Goal: Task Accomplishment & Management: Manage account settings

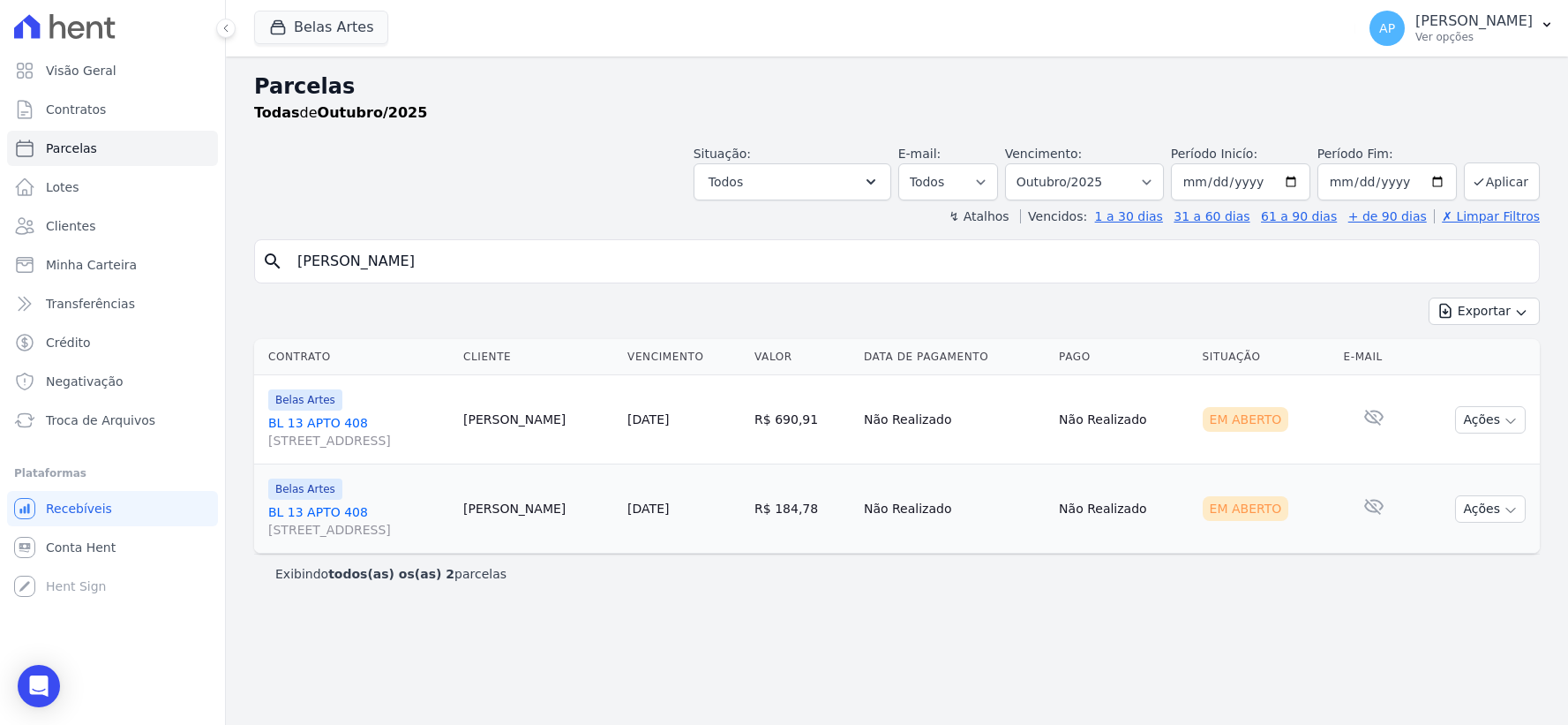
select select
type input "[PERSON_NAME]["
click at [543, 256] on input "[PERSON_NAME][" at bounding box center [908, 261] width 1245 height 35
select select
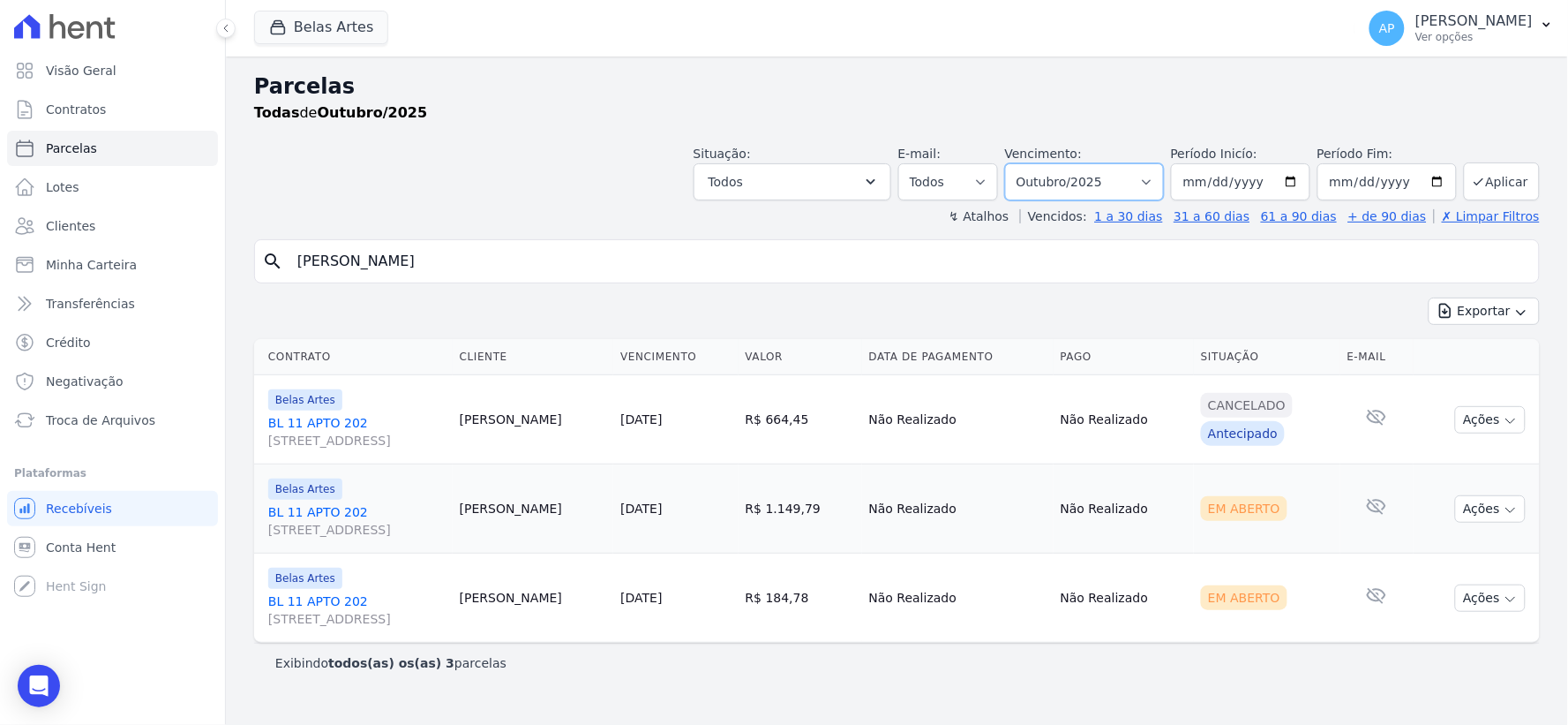
click at [1092, 190] on select "[GEOGRAPHIC_DATA] por período ──────── Todos os meses Setembro/2022 Outubro/202…" at bounding box center [1084, 182] width 159 height 37
select select "09/2025"
click at [1031, 164] on select "[GEOGRAPHIC_DATA] por período ──────── Todos os meses Setembro/2022 Outubro/202…" at bounding box center [1084, 182] width 159 height 37
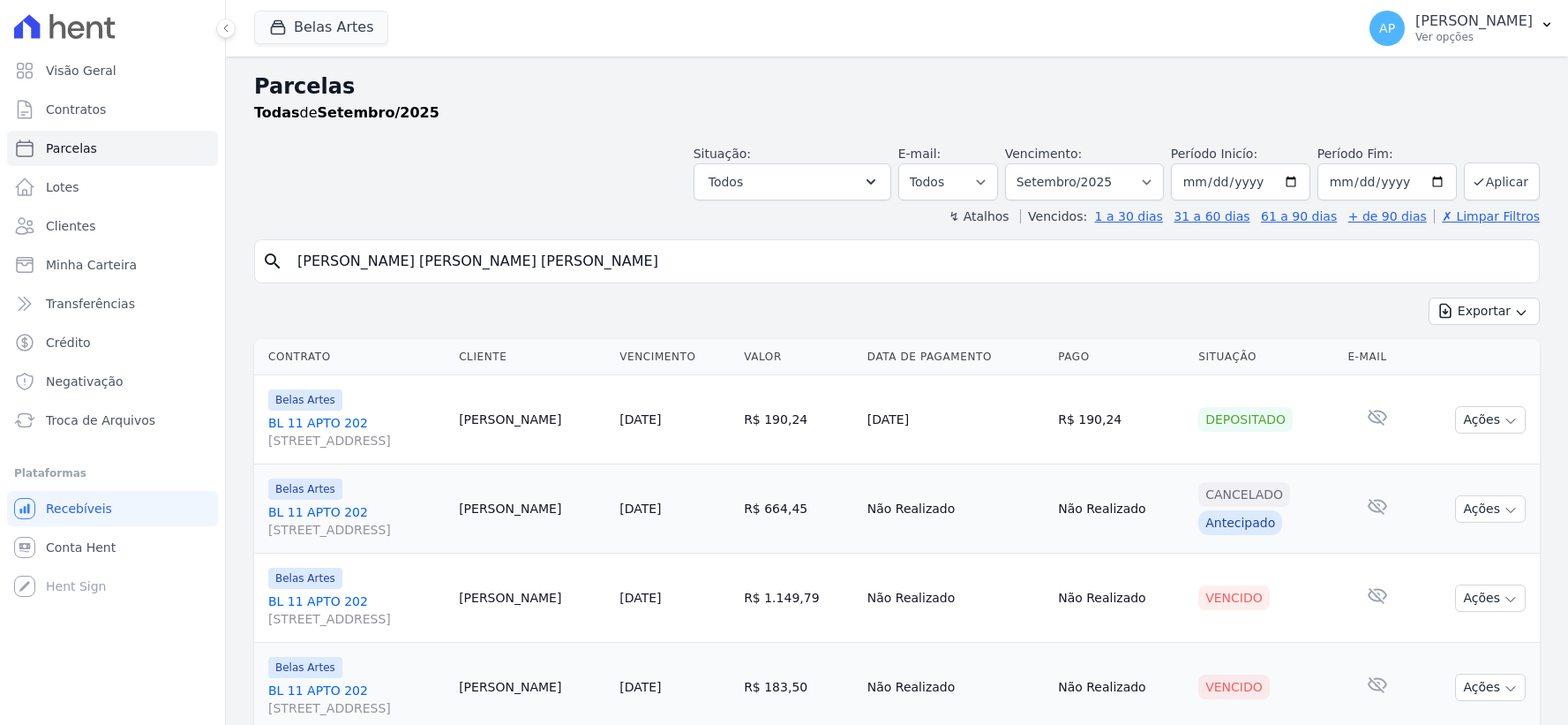
select select
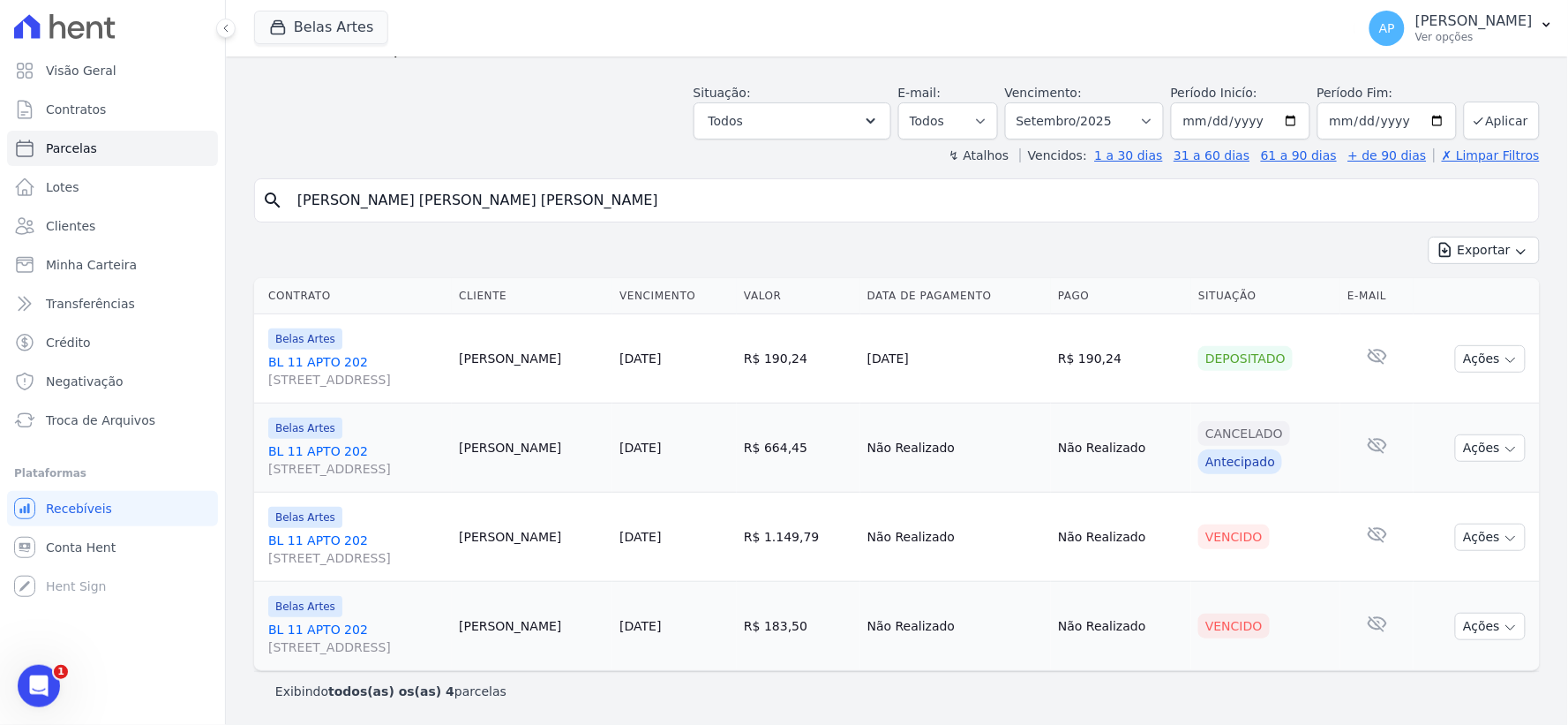
click at [309, 538] on link "[STREET_ADDRESS]" at bounding box center [356, 548] width 177 height 35
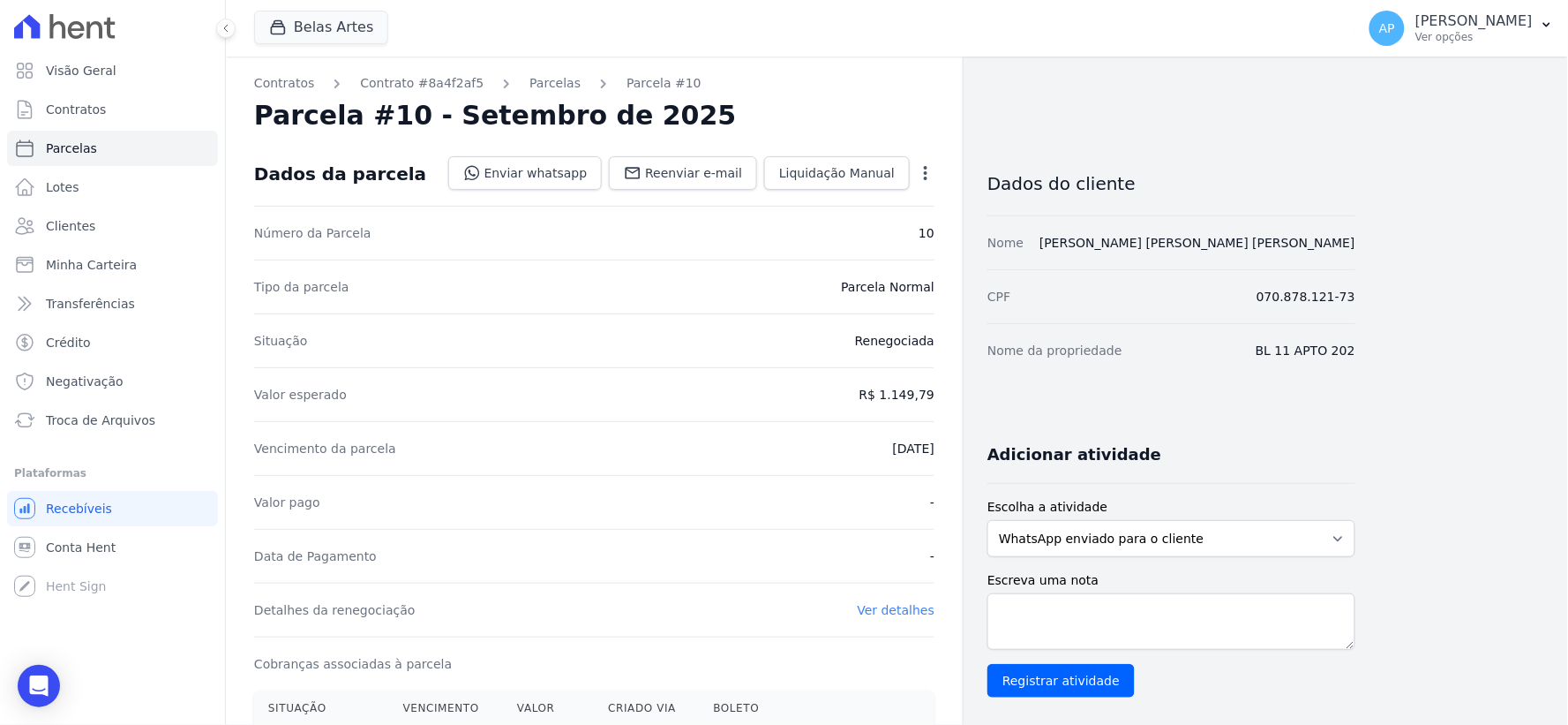
click at [926, 175] on icon "button" at bounding box center [926, 173] width 18 height 18
click at [874, 232] on link "Cancelar Cobrança" at bounding box center [850, 229] width 156 height 32
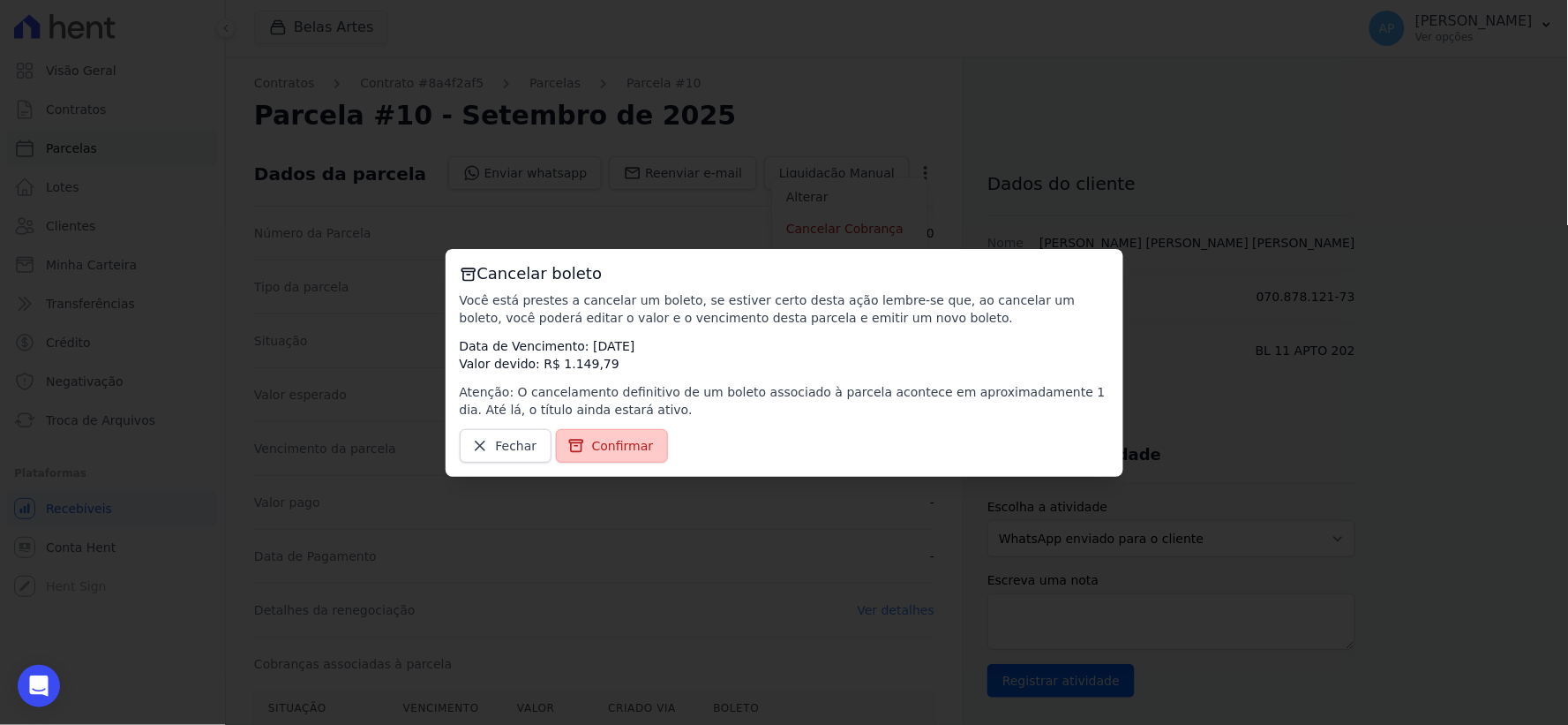
click at [569, 448] on icon at bounding box center [575, 444] width 13 height 11
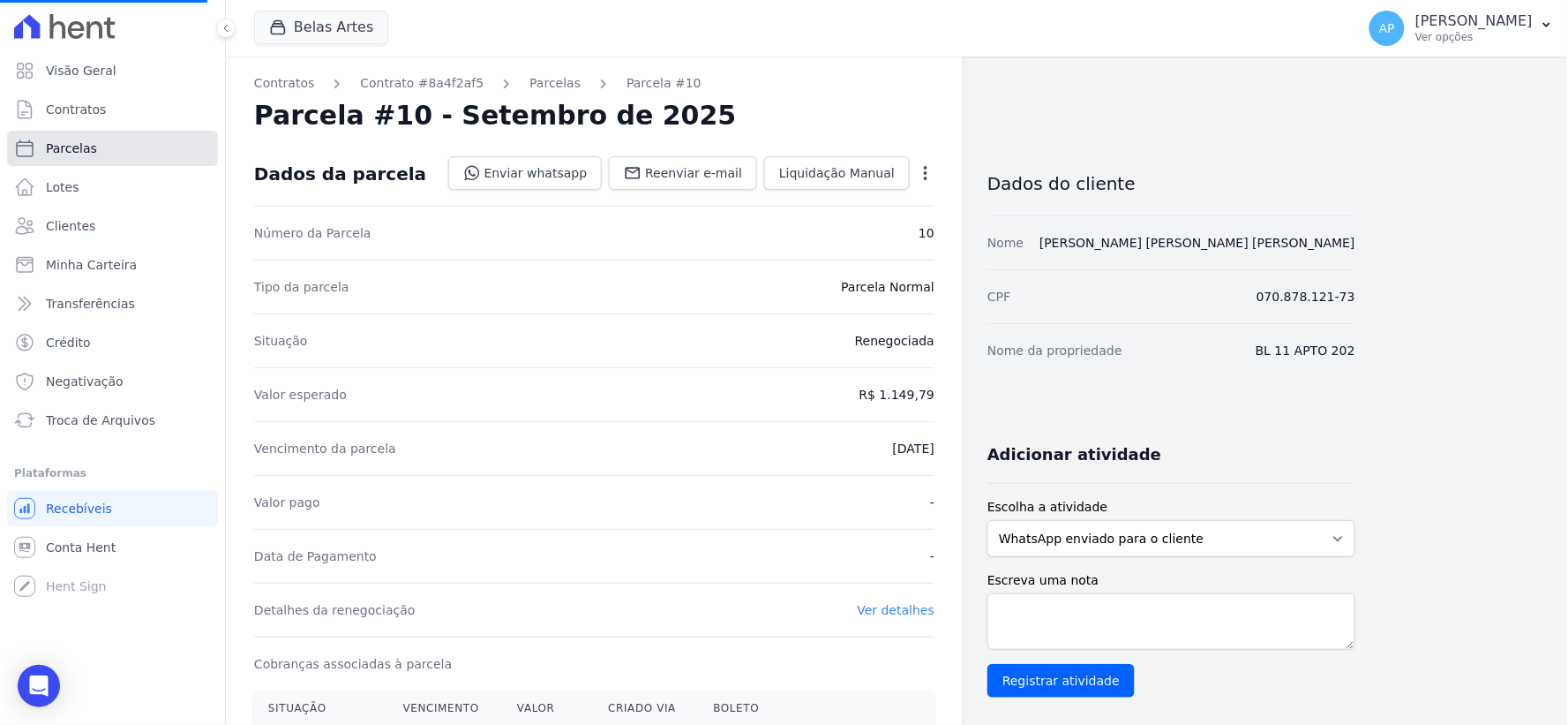
click at [116, 145] on link "Parcelas" at bounding box center [112, 148] width 211 height 35
select select
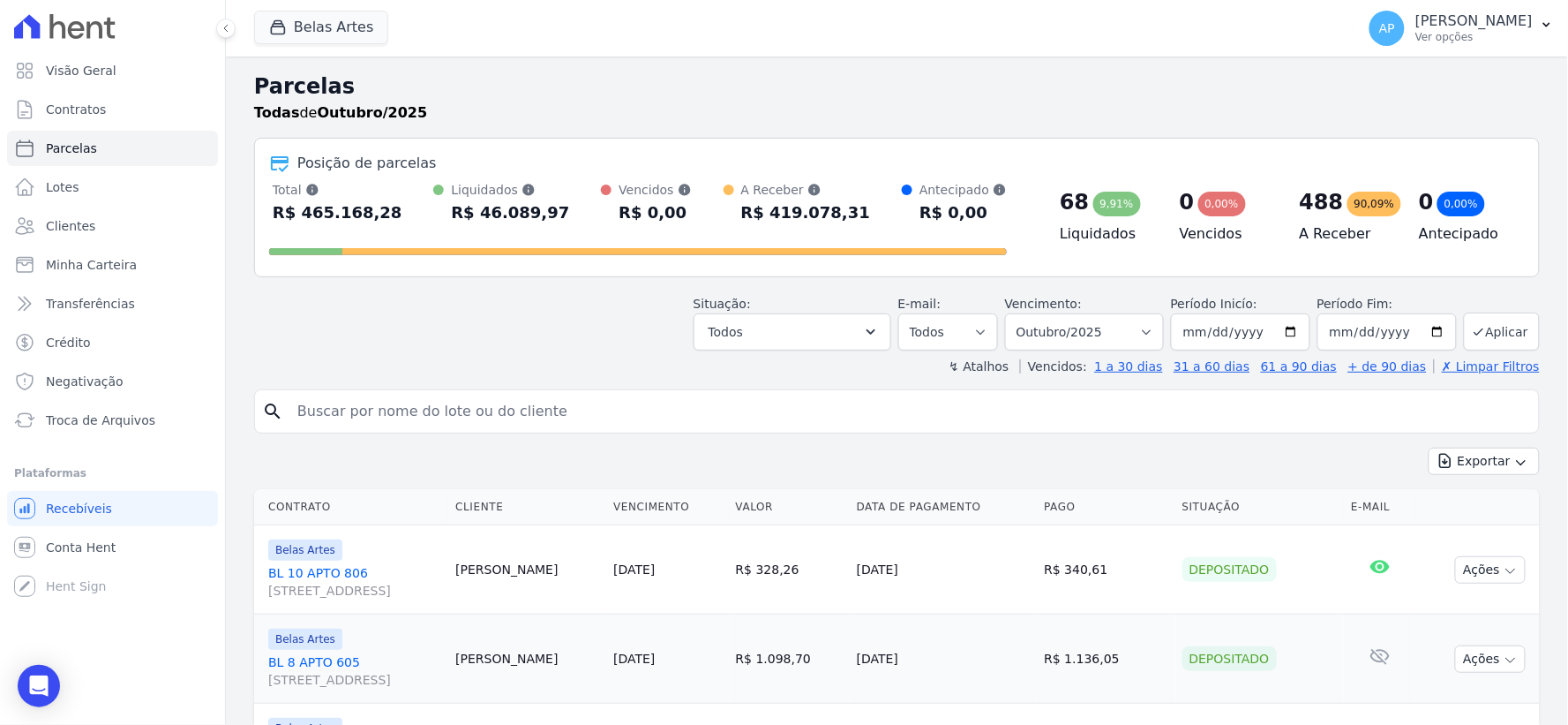
click at [367, 413] on input "search" at bounding box center [908, 410] width 1245 height 35
paste input "[PERSON_NAME]"
type input "[PERSON_NAME]"
select select
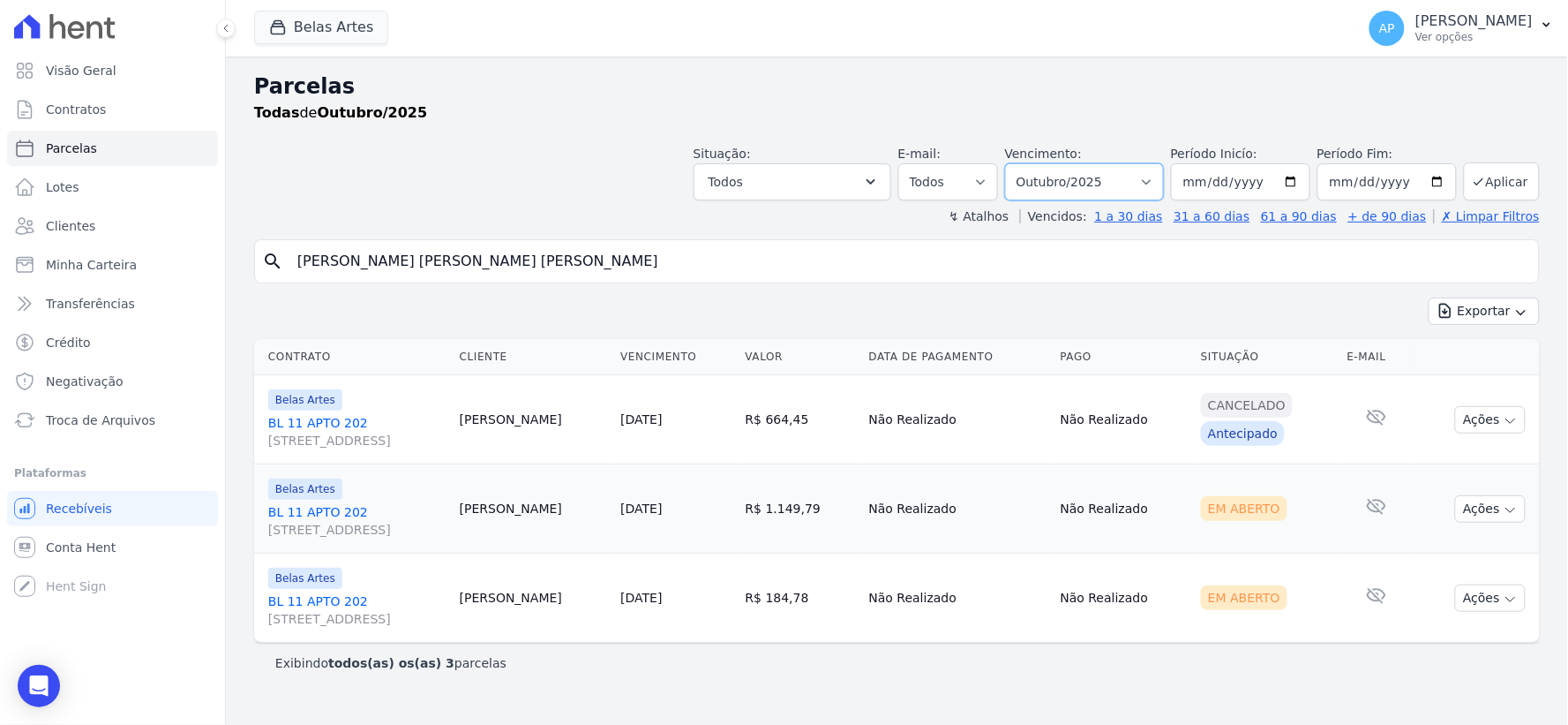
click at [1108, 187] on select "[GEOGRAPHIC_DATA] por período ──────── Todos os meses Setembro/2022 Outubro/202…" at bounding box center [1084, 182] width 159 height 37
select select "09/2025"
click at [1031, 164] on select "[GEOGRAPHIC_DATA] por período ──────── Todos os meses Setembro/2022 Outubro/202…" at bounding box center [1084, 182] width 159 height 37
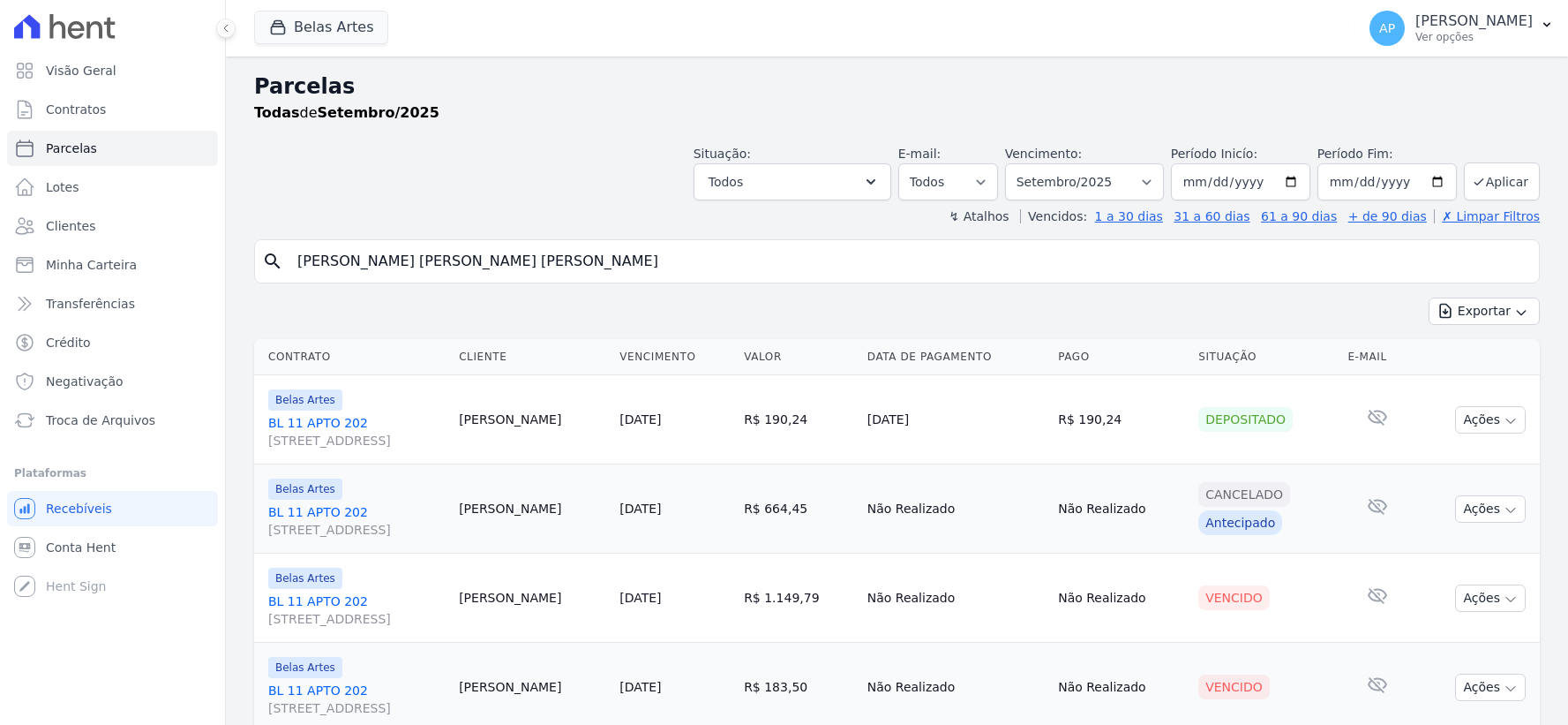
select select
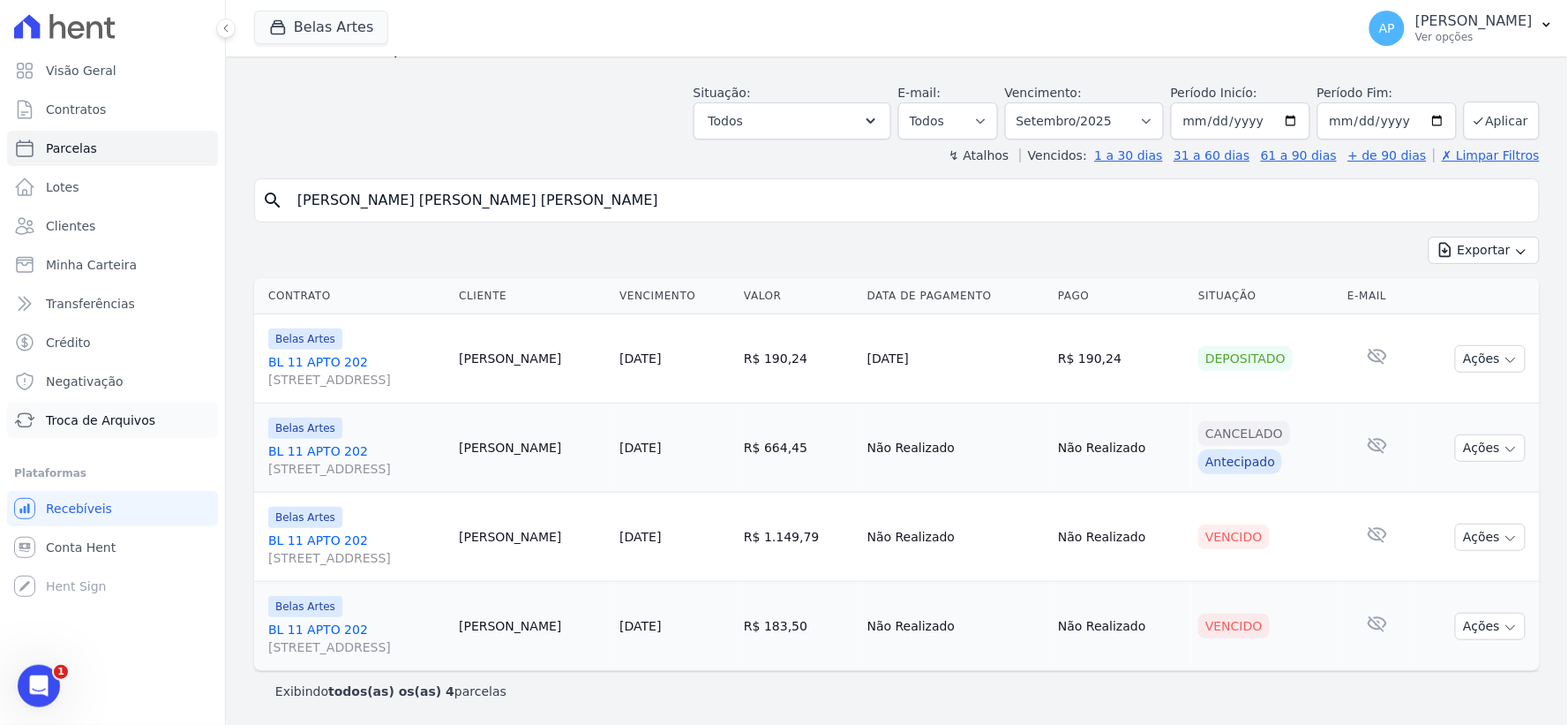
click at [103, 428] on span "Troca de Arquivos" at bounding box center [101, 420] width 110 height 18
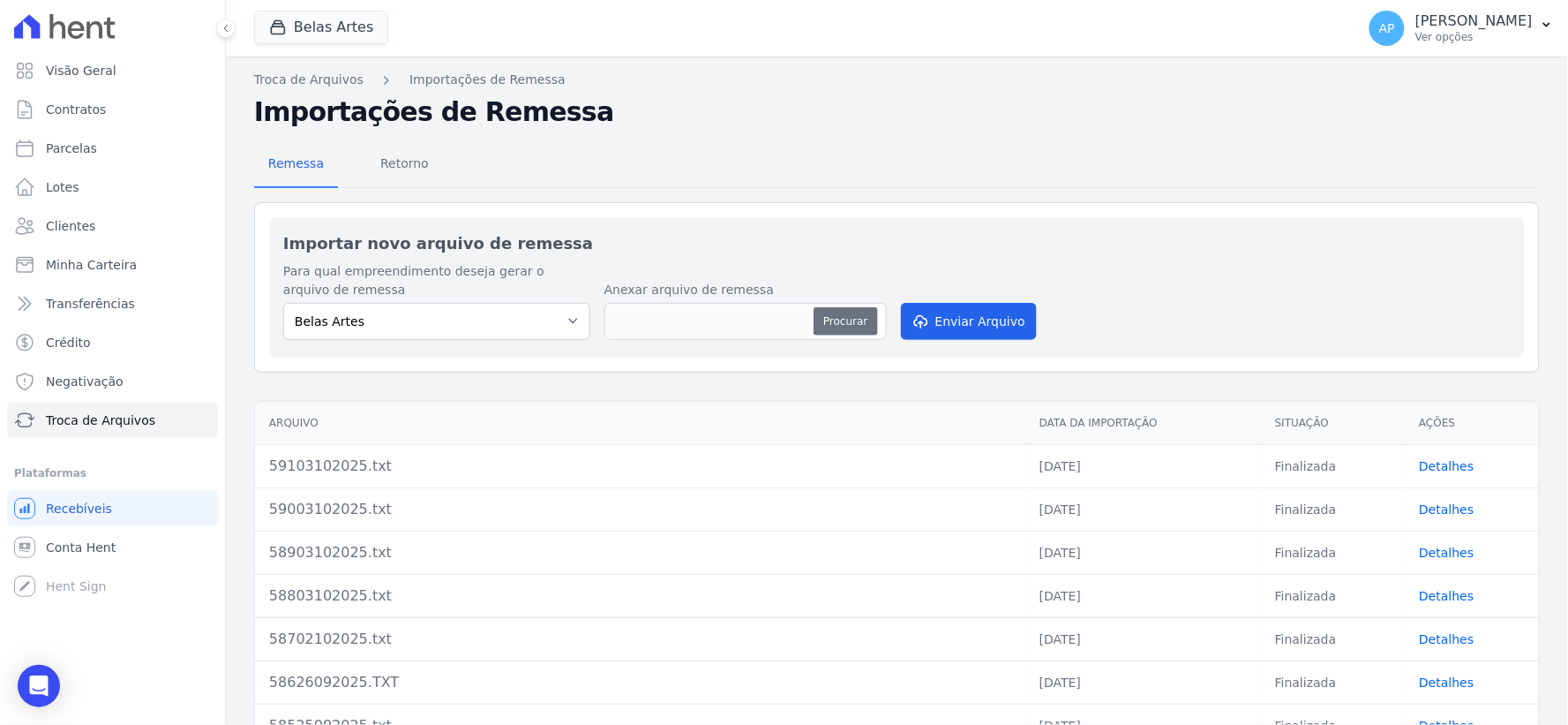
click at [854, 324] on button "Procurar" at bounding box center [845, 322] width 64 height 28
type input "59206102025.txt"
click at [928, 325] on button "Enviar Arquivo" at bounding box center [969, 321] width 136 height 37
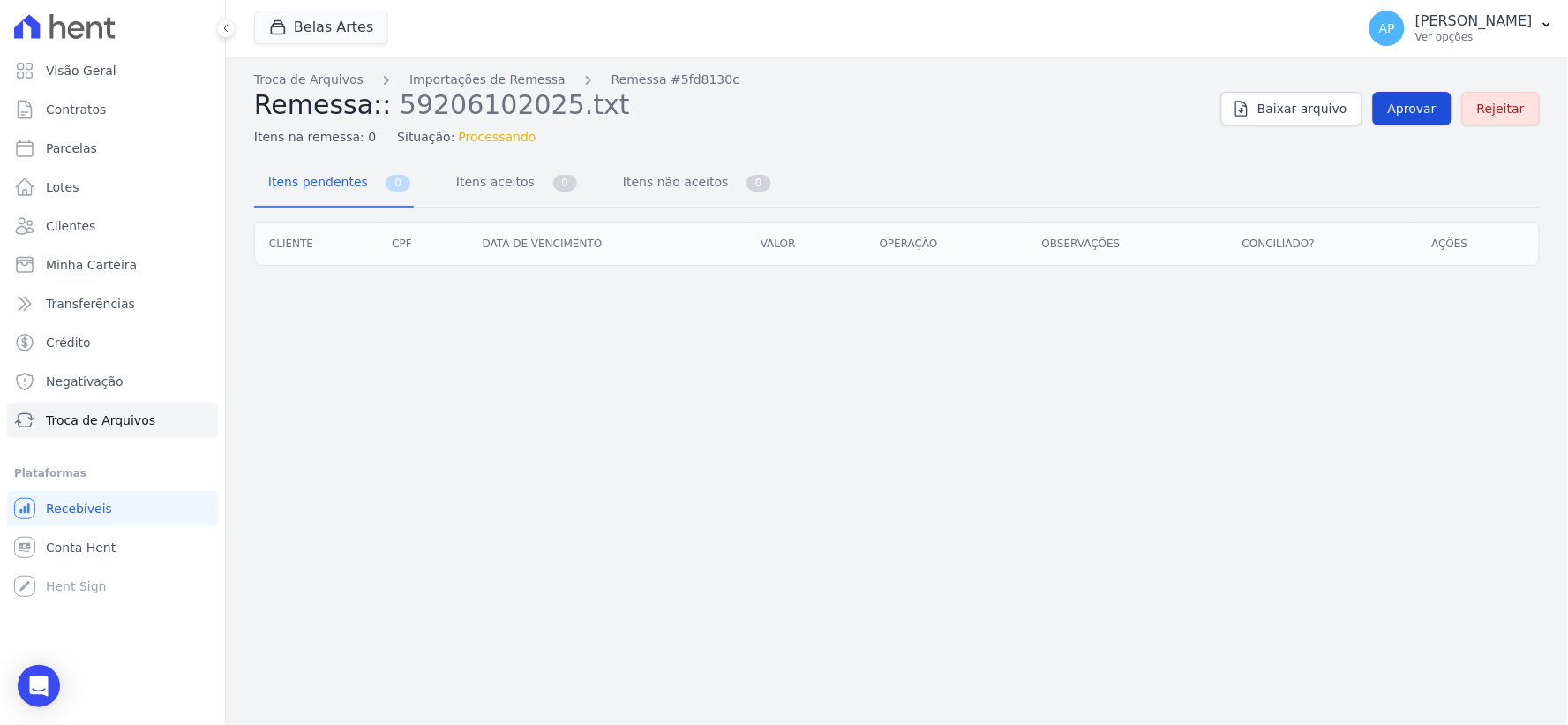
click at [1408, 112] on span "Aprovar" at bounding box center [1412, 109] width 49 height 18
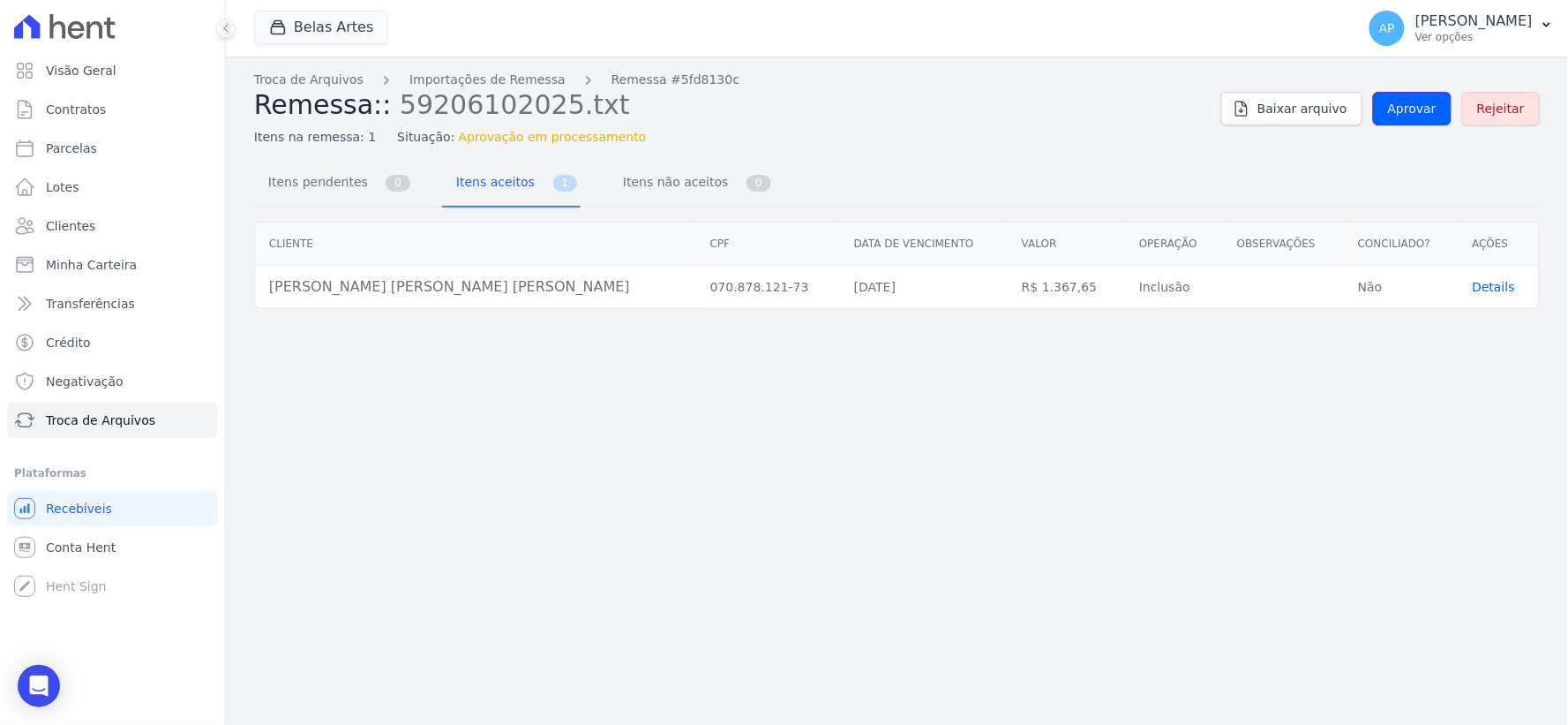
click at [1408, 112] on span "Aprovar" at bounding box center [1412, 109] width 49 height 18
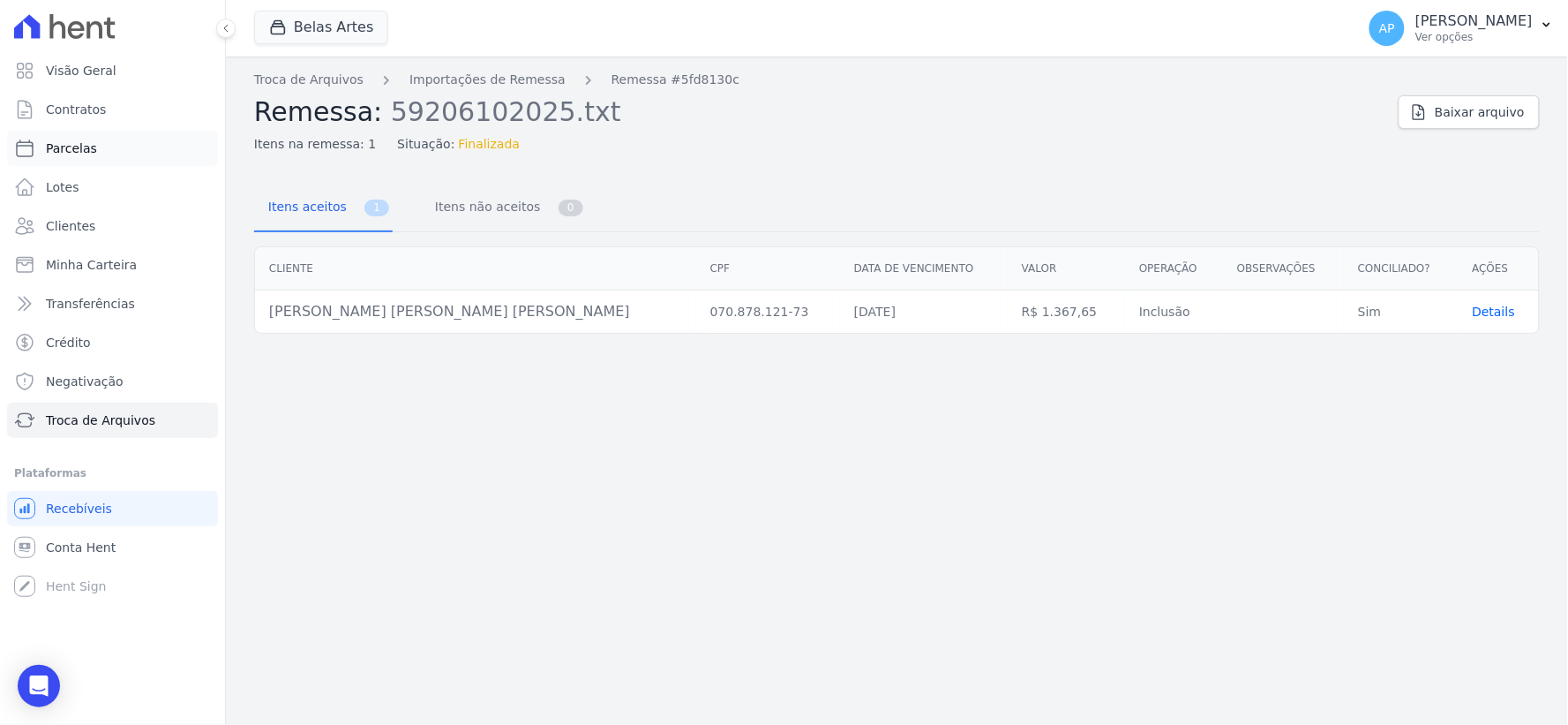
click at [86, 148] on span "Parcelas" at bounding box center [71, 149] width 51 height 18
select select
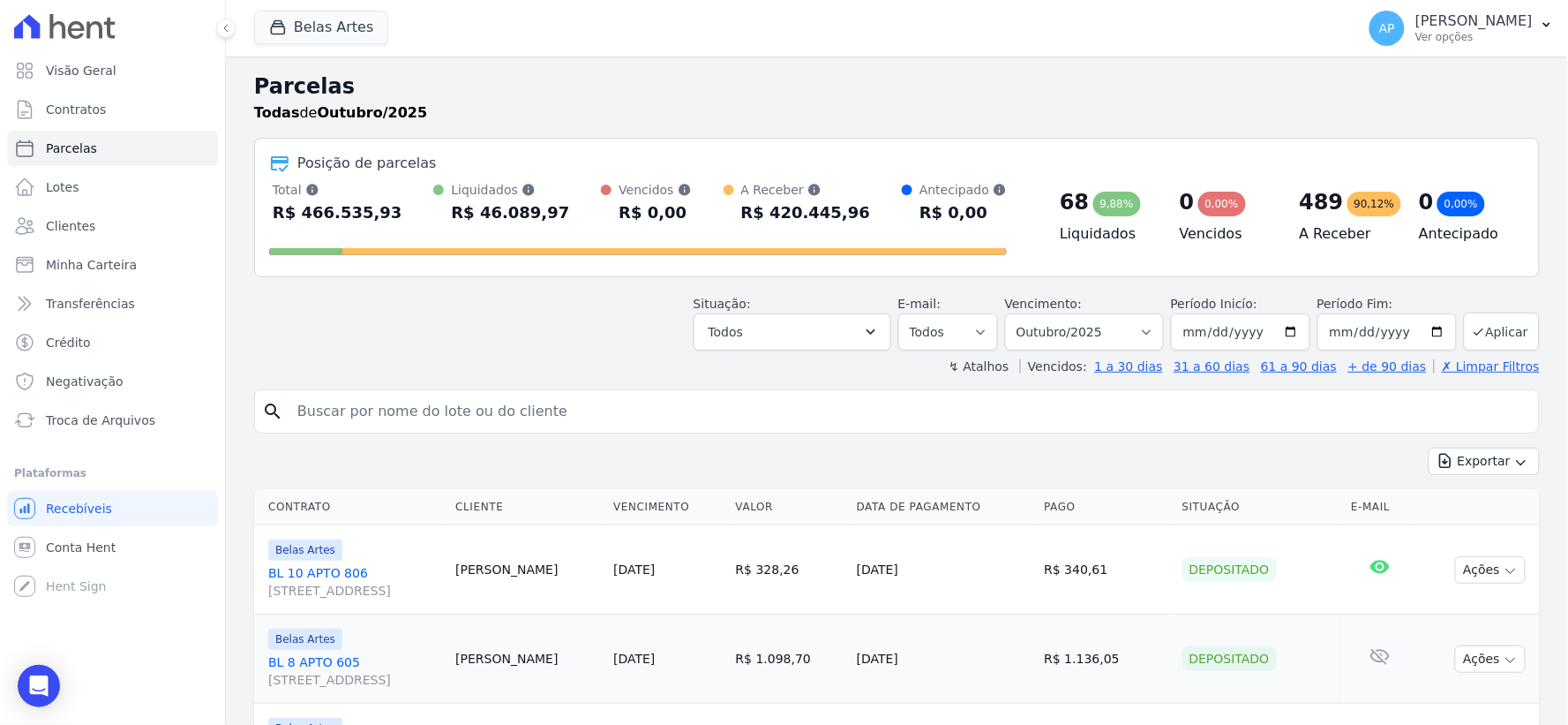
click at [540, 407] on input "search" at bounding box center [908, 410] width 1245 height 35
paste input "[PERSON_NAME]"
type input "[PERSON_NAME]"
select select
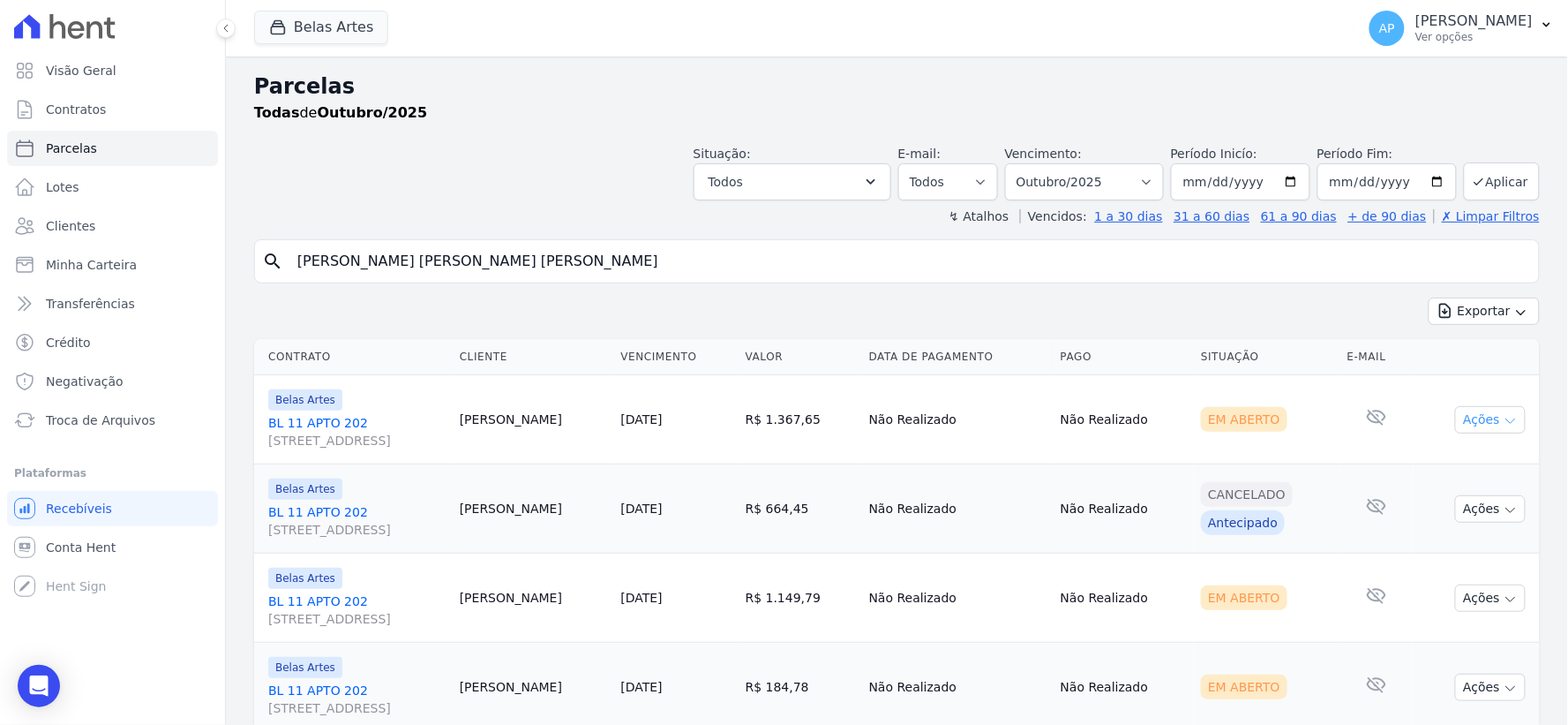
click at [1455, 421] on button "Ações" at bounding box center [1490, 419] width 71 height 27
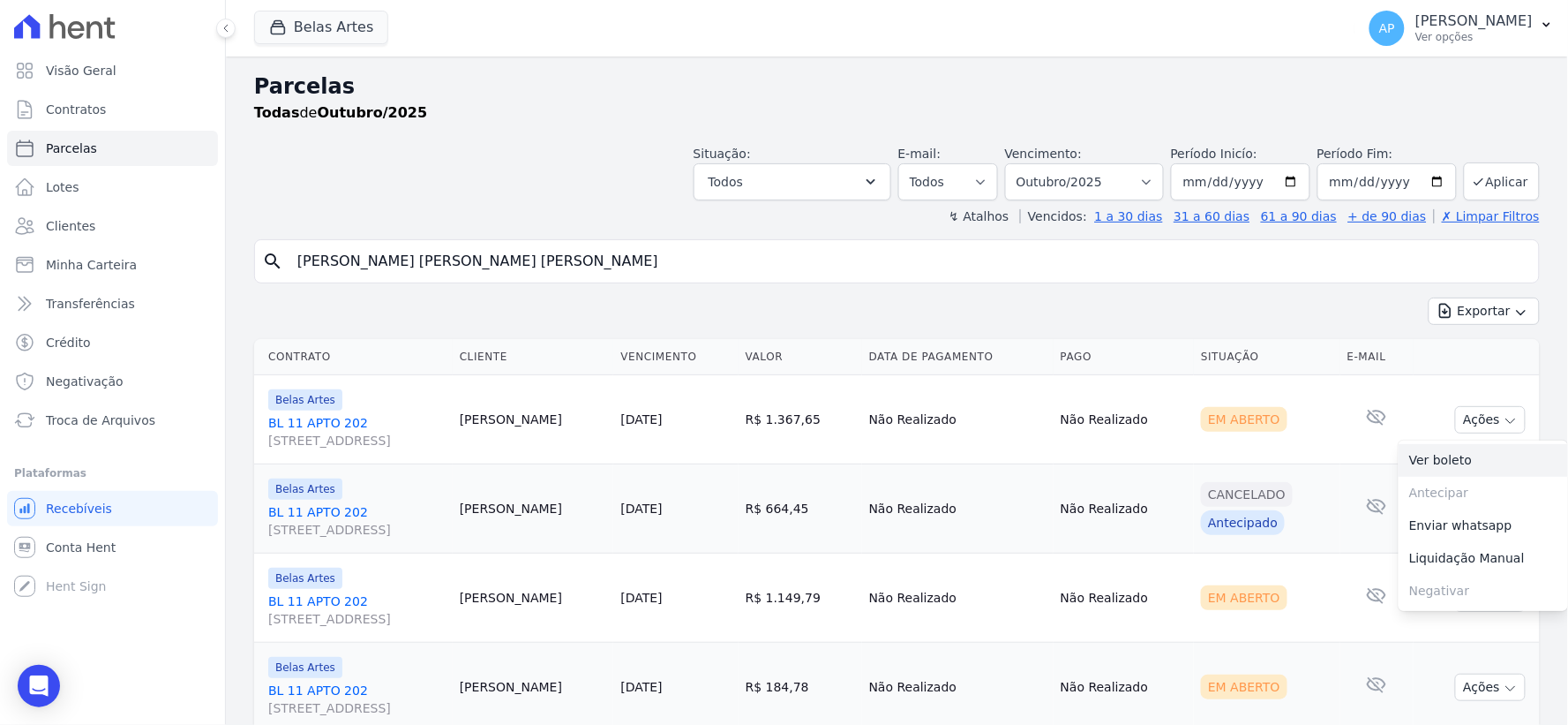
click at [1434, 457] on link "Ver boleto" at bounding box center [1483, 460] width 170 height 33
